Goal: Information Seeking & Learning: Learn about a topic

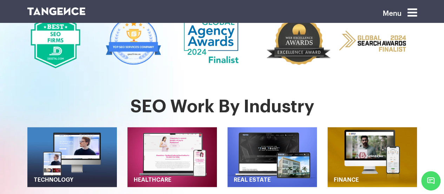
scroll to position [259, 0]
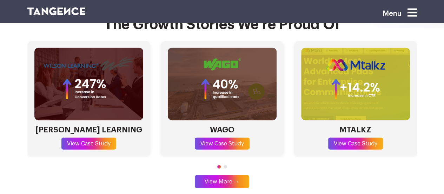
scroll to position [2057, 0]
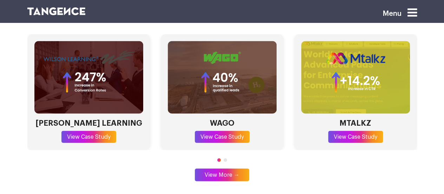
click at [225, 158] on span "Go to slide 2" at bounding box center [226, 160] width 4 height 4
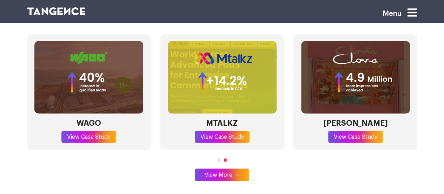
click at [219, 158] on span "Go to slide 1" at bounding box center [219, 160] width 4 height 4
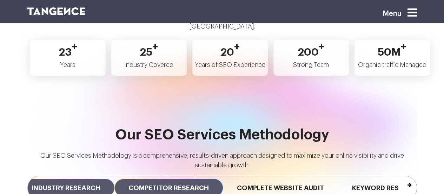
scroll to position [0, 0]
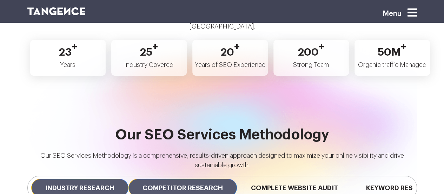
click at [153, 178] on span "Competitor Research" at bounding box center [183, 187] width 109 height 18
click at [86, 178] on span "Industry Research" at bounding box center [79, 187] width 97 height 18
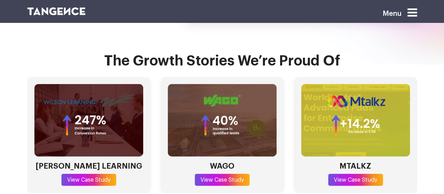
scroll to position [2015, 0]
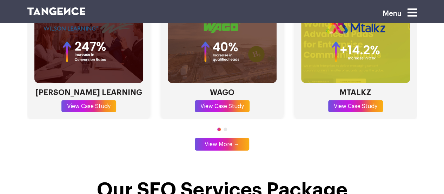
scroll to position [2087, 0]
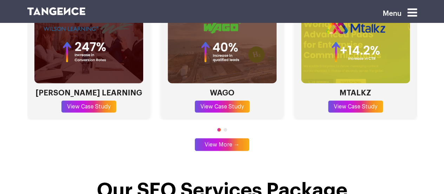
click at [223, 126] on div at bounding box center [222, 129] width 390 height 6
click at [225, 128] on span "Go to slide 2" at bounding box center [226, 130] width 4 height 4
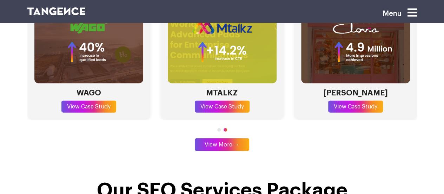
click at [219, 128] on span "Go to slide 1" at bounding box center [219, 130] width 4 height 4
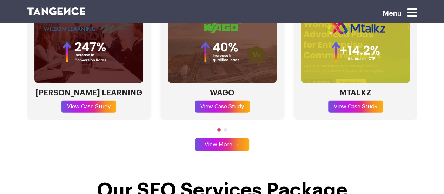
click at [219, 128] on span "Go to slide 1" at bounding box center [219, 130] width 4 height 4
drag, startPoint x: 219, startPoint y: 106, endPoint x: 205, endPoint y: 103, distance: 13.9
click at [205, 103] on div "WILSON LEARNING View Case Study WAGO View Case Study MTALKZ View Case Study CLO…" at bounding box center [222, 76] width 390 height 144
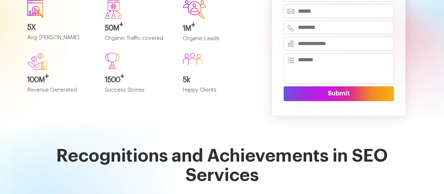
scroll to position [0, 0]
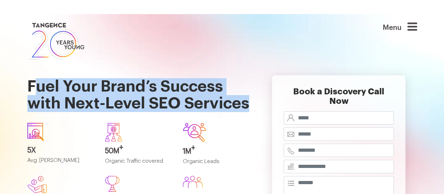
drag, startPoint x: 36, startPoint y: 80, endPoint x: 141, endPoint y: 119, distance: 111.9
click at [141, 117] on h1 "Fuel Your Brand’s Success with Next-Level SEO Services" at bounding box center [138, 89] width 223 height 56
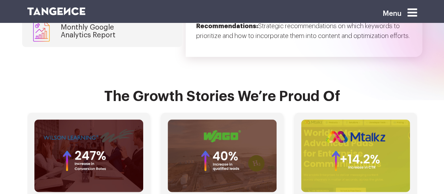
scroll to position [1993, 0]
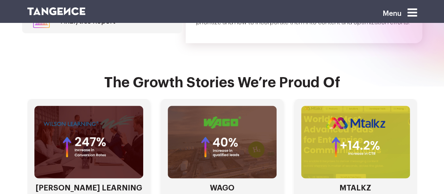
click at [155, 136] on div "WILSON LEARNING View Case Study WAGO View Case Study MTALKZ View Case Study CLO…" at bounding box center [222, 156] width 390 height 116
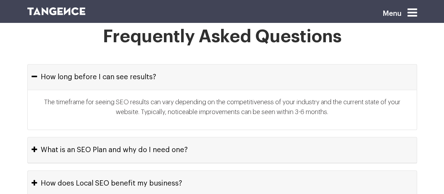
scroll to position [2917, 0]
click at [147, 137] on button "What is an SEO Plan and why do I need one?" at bounding box center [222, 149] width 389 height 25
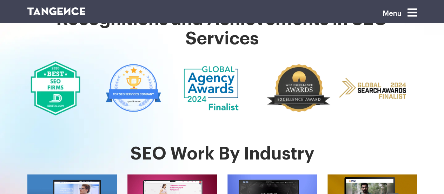
scroll to position [0, 0]
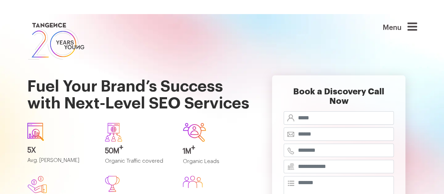
click at [61, 39] on img at bounding box center [56, 41] width 58 height 40
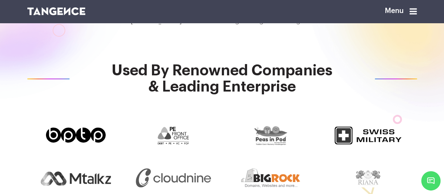
scroll to position [145, 0]
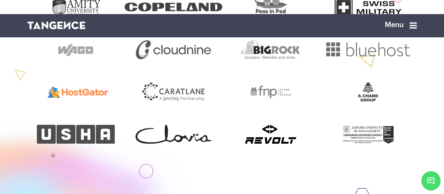
scroll to position [305, 0]
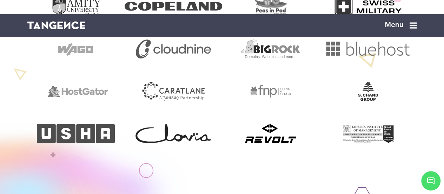
click at [238, 143] on div at bounding box center [271, 133] width 98 height 19
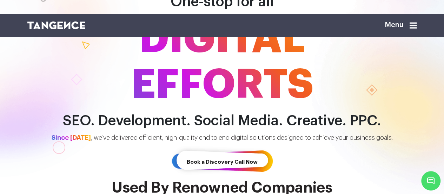
scroll to position [0, 0]
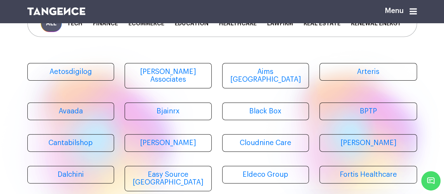
scroll to position [65, 0]
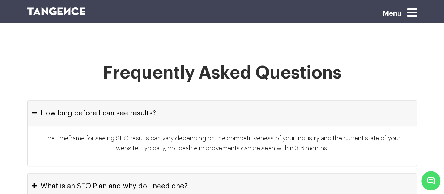
scroll to position [2882, 0]
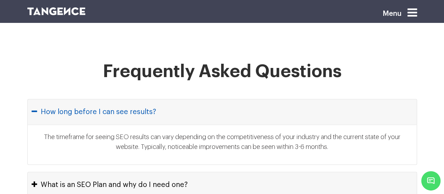
drag, startPoint x: 41, startPoint y: 85, endPoint x: 160, endPoint y: 86, distance: 118.4
click at [160, 99] on button "How long before I can see results?" at bounding box center [222, 111] width 389 height 25
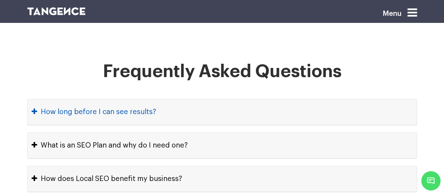
drag, startPoint x: 160, startPoint y: 86, endPoint x: 44, endPoint y: 79, distance: 116.1
click at [44, 99] on button "How long before I can see results?" at bounding box center [222, 111] width 389 height 25
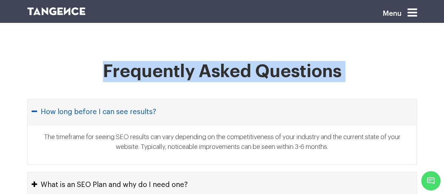
drag, startPoint x: 33, startPoint y: 64, endPoint x: 47, endPoint y: 88, distance: 27.8
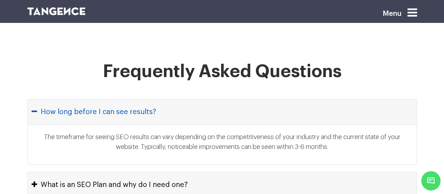
drag, startPoint x: 38, startPoint y: 91, endPoint x: 167, endPoint y: 85, distance: 129.8
click at [167, 99] on button "How long before I can see results?" at bounding box center [222, 111] width 389 height 25
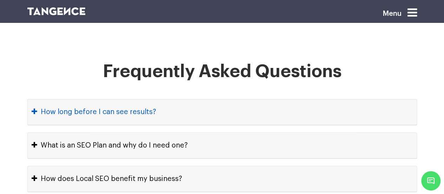
drag, startPoint x: 167, startPoint y: 85, endPoint x: 41, endPoint y: 85, distance: 126.5
click at [41, 99] on button "How long before I can see results?" at bounding box center [222, 111] width 389 height 25
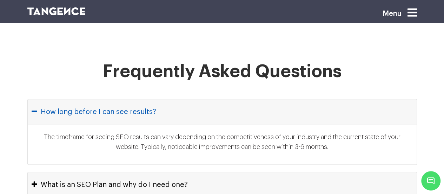
drag, startPoint x: 41, startPoint y: 85, endPoint x: 152, endPoint y: 86, distance: 111.4
click at [152, 99] on button "How long before I can see results?" at bounding box center [222, 111] width 389 height 25
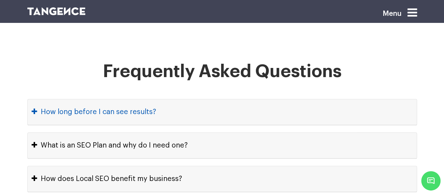
click at [152, 99] on button "How long before I can see results?" at bounding box center [222, 111] width 389 height 25
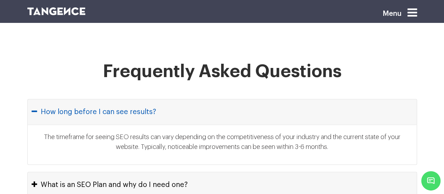
click at [152, 99] on button "How long before I can see results?" at bounding box center [222, 111] width 389 height 25
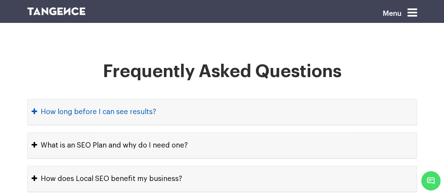
click at [152, 99] on button "How long before I can see results?" at bounding box center [222, 111] width 389 height 25
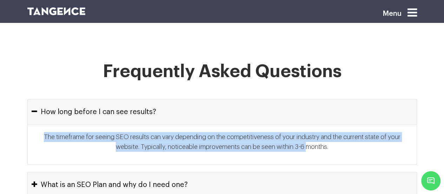
drag, startPoint x: 39, startPoint y: 112, endPoint x: 319, endPoint y: 125, distance: 280.3
click at [319, 132] on p "The timeframe for seeing SEO results can vary depending on the competitiveness …" at bounding box center [222, 144] width 375 height 25
click at [331, 132] on p "The timeframe for seeing SEO results can vary depending on the competitiveness …" at bounding box center [222, 144] width 375 height 25
copy p "The timeframe for seeing SEO results can vary depending on the competitiveness …"
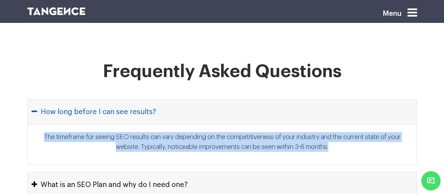
drag, startPoint x: 43, startPoint y: 80, endPoint x: 93, endPoint y: 90, distance: 51.4
click at [93, 99] on button "How long before I can see results?" at bounding box center [222, 111] width 389 height 25
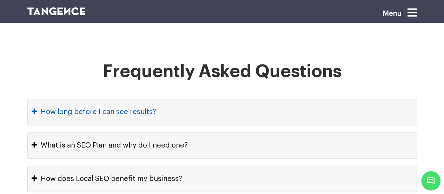
click at [93, 99] on button "How long before I can see results?" at bounding box center [222, 111] width 389 height 25
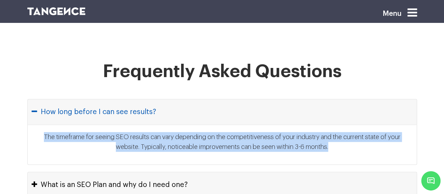
drag, startPoint x: 93, startPoint y: 90, endPoint x: 40, endPoint y: 83, distance: 53.8
click at [40, 99] on button "How long before I can see results?" at bounding box center [222, 111] width 389 height 25
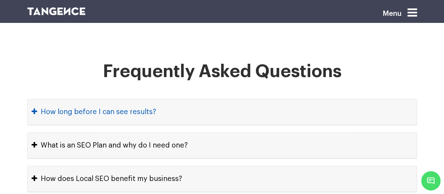
drag, startPoint x: 40, startPoint y: 83, endPoint x: 170, endPoint y: 91, distance: 130.2
click at [170, 99] on button "How long before I can see results?" at bounding box center [222, 111] width 389 height 25
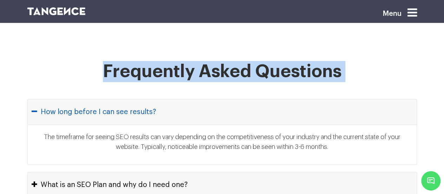
drag, startPoint x: 20, startPoint y: 58, endPoint x: 159, endPoint y: 89, distance: 142.2
click at [159, 99] on button "How long before I can see results?" at bounding box center [222, 111] width 389 height 25
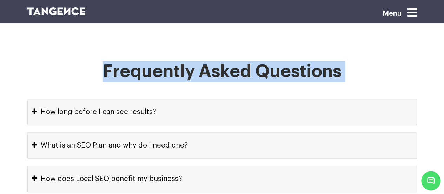
click at [119, 71] on h1 "Frequently Asked Questions" at bounding box center [222, 80] width 390 height 38
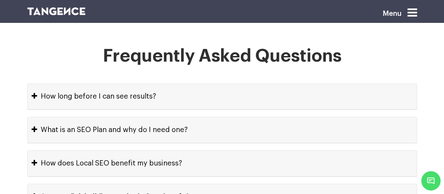
scroll to position [2898, 0]
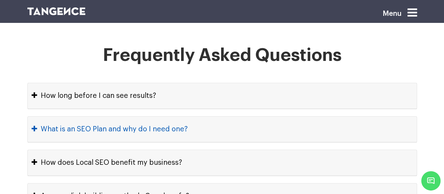
click at [104, 116] on button "What is an SEO Plan and why do I need one?" at bounding box center [222, 128] width 389 height 25
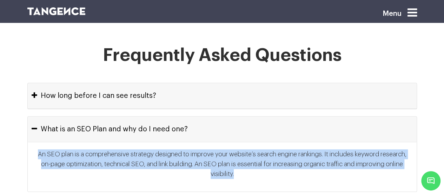
drag, startPoint x: 36, startPoint y: 128, endPoint x: 249, endPoint y: 149, distance: 214.2
click at [249, 149] on p "An SEO plan is a comprehensive strategy designed to improve your website’s sear…" at bounding box center [222, 166] width 375 height 35
copy p "An SEO plan is a comprehensive strategy designed to improve your website’s sear…"
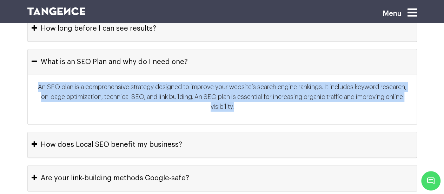
scroll to position [2966, 0]
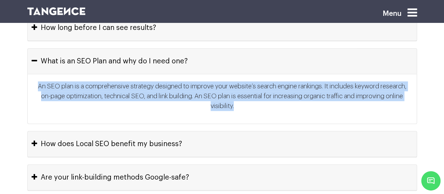
click at [131, 131] on button "How does Local SEO benefit my business?" at bounding box center [222, 143] width 389 height 25
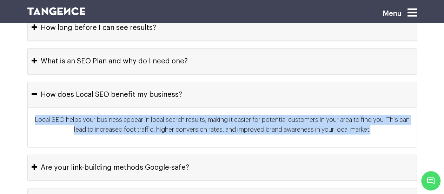
drag, startPoint x: 37, startPoint y: 93, endPoint x: 392, endPoint y: 103, distance: 355.0
click at [392, 115] on p "Local SEO helps your business appear in local search results, making it easier …" at bounding box center [222, 127] width 375 height 25
copy p "Local SEO helps your business appear in local search results, making it easier …"
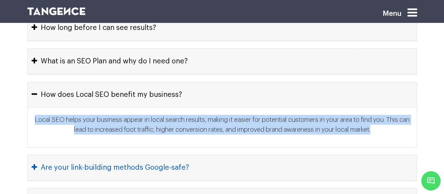
click at [60, 155] on button "Are your link-building methods Google-safe?" at bounding box center [222, 167] width 389 height 25
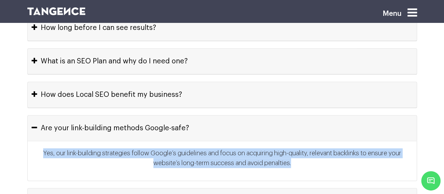
drag, startPoint x: 40, startPoint y: 126, endPoint x: 332, endPoint y: 137, distance: 292.1
click at [332, 148] on p "Yes, our link-building strategies follow Google’s guidelines and focus on acqui…" at bounding box center [222, 160] width 375 height 25
copy p "Yes, our link-building strategies follow Google’s guidelines and focus on acqui…"
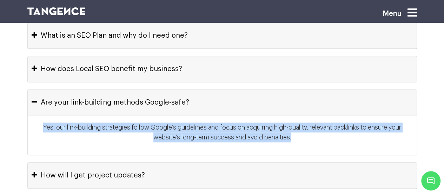
scroll to position [2992, 0]
click at [93, 162] on button "How will I get project updates?" at bounding box center [222, 174] width 389 height 25
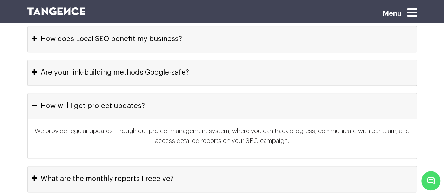
scroll to position [3022, 0]
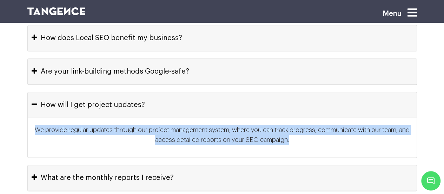
drag, startPoint x: 39, startPoint y: 105, endPoint x: 308, endPoint y: 120, distance: 269.9
click at [308, 125] on p "We provide regular updates through our project management system, where you can…" at bounding box center [222, 137] width 375 height 25
copy p "We provide regular updates through our project management system, where you can…"
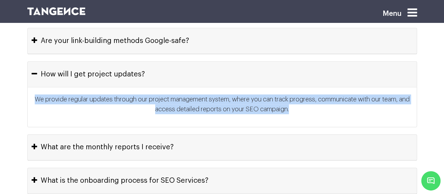
scroll to position [3053, 0]
click at [125, 134] on button "What are the monthly reports I receive?" at bounding box center [222, 146] width 389 height 25
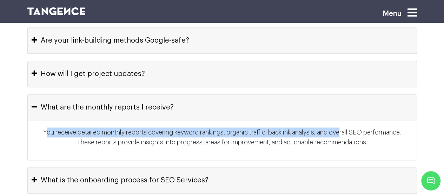
drag, startPoint x: 42, startPoint y: 104, endPoint x: 342, endPoint y: 99, distance: 300.1
click at [342, 120] on div "You receive detailed monthly reports covering keyword rankings, organic traffic…" at bounding box center [222, 139] width 389 height 39
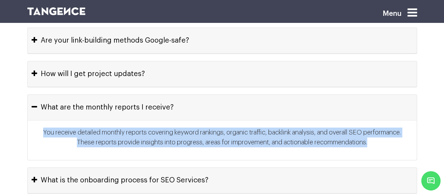
drag, startPoint x: 41, startPoint y: 102, endPoint x: 401, endPoint y: 114, distance: 359.3
click at [401, 127] on p "You receive detailed monthly reports covering keyword rankings, organic traffic…" at bounding box center [222, 139] width 375 height 25
copy p "You receive detailed monthly reports covering keyword rankings, organic traffic…"
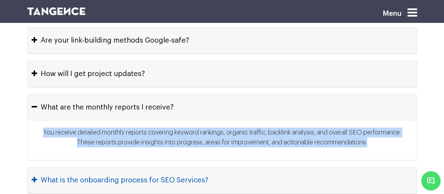
click at [72, 167] on button "What is the onboarding process for SEO Services?" at bounding box center [222, 179] width 389 height 25
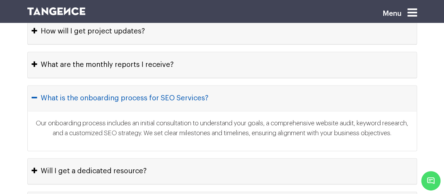
scroll to position [3096, 0]
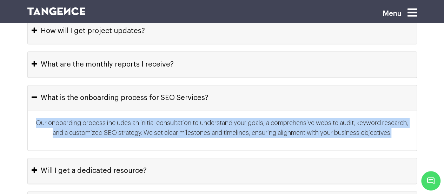
drag, startPoint x: 48, startPoint y: 95, endPoint x: 411, endPoint y: 110, distance: 362.9
click at [411, 111] on div "Our onboarding process includes an initial consultation to understand your goal…" at bounding box center [222, 130] width 389 height 39
copy p "Our onboarding process includes an initial consultation to understand your goal…"
click at [98, 158] on button "Will I get a dedicated resource?" at bounding box center [222, 170] width 389 height 25
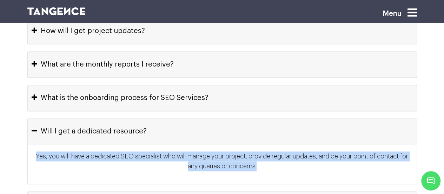
drag, startPoint x: 37, startPoint y: 129, endPoint x: 275, endPoint y: 136, distance: 237.6
click at [275, 151] on p "Yes, you will have a dedicated SEO specialist who will manage your project, pro…" at bounding box center [222, 163] width 375 height 25
copy p "Yes, you will have a dedicated SEO specialist who will manage your project, pro…"
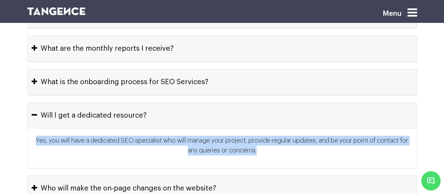
scroll to position [3112, 0]
click at [85, 175] on button "Who will make the on-page changes on the website?" at bounding box center [222, 187] width 389 height 25
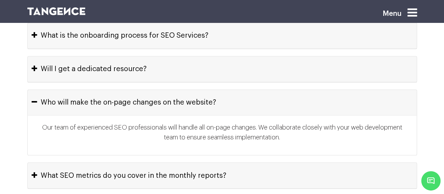
scroll to position [3162, 0]
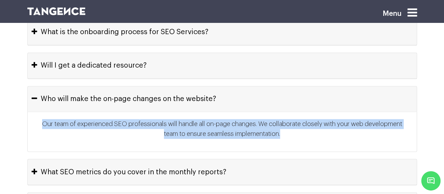
drag, startPoint x: 37, startPoint y: 95, endPoint x: 307, endPoint y: 104, distance: 270.0
click at [307, 119] on p "Our team of experienced SEO professionals will handle all on-page changes. We c…" at bounding box center [222, 131] width 375 height 25
copy p "Our team of experienced SEO professionals will handle all on-page changes. We c…"
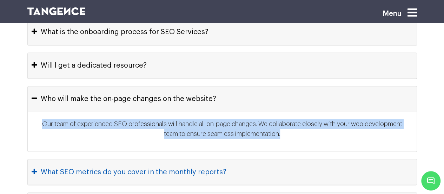
click at [95, 159] on button "What SEO metrics do you cover in the monthly reports?" at bounding box center [222, 171] width 389 height 25
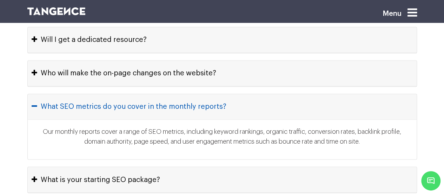
scroll to position [3188, 0]
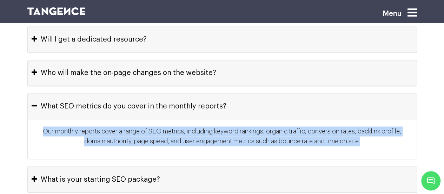
drag, startPoint x: 41, startPoint y: 102, endPoint x: 367, endPoint y: 117, distance: 326.1
click at [367, 126] on p "Our monthly reports cover a range of SEO metrics, including keyword rankings, o…" at bounding box center [222, 138] width 375 height 25
copy p "Our monthly reports cover a range of SEO metrics, including keyword rankings, o…"
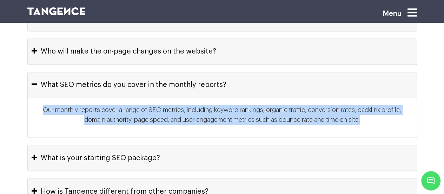
scroll to position [3215, 0]
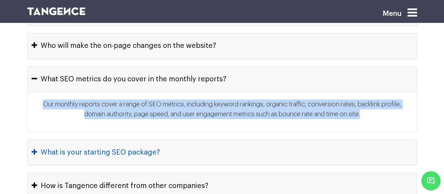
click at [147, 139] on button "What is your starting SEO package?" at bounding box center [222, 151] width 389 height 25
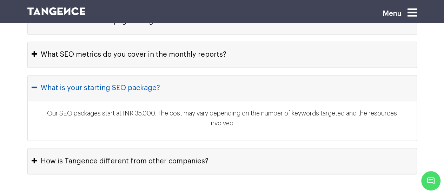
scroll to position [3243, 0]
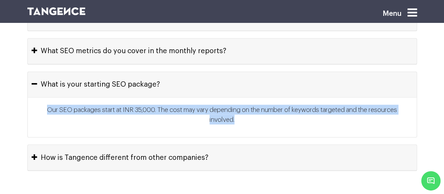
drag, startPoint x: 47, startPoint y: 79, endPoint x: 251, endPoint y: 98, distance: 204.7
click at [251, 104] on p "Our SEO packages start at INR 35,000. The cost may vary depending on the number…" at bounding box center [222, 116] width 375 height 25
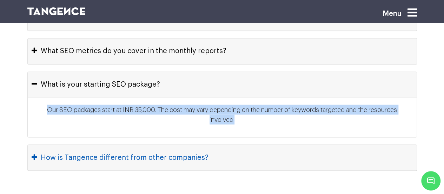
click at [109, 144] on button "How is Tangence different from other companies?" at bounding box center [222, 156] width 389 height 25
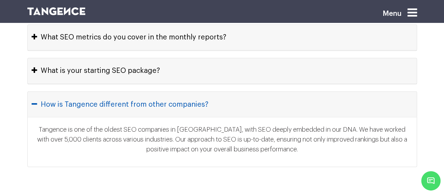
scroll to position [3257, 0]
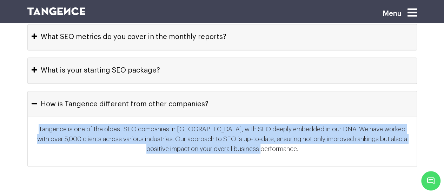
drag, startPoint x: 41, startPoint y: 99, endPoint x: 289, endPoint y: 117, distance: 249.4
click at [289, 124] on p "Tangence is one of the oldest SEO companies in [GEOGRAPHIC_DATA], with SEO deep…" at bounding box center [222, 141] width 375 height 35
